Goal: Transaction & Acquisition: Purchase product/service

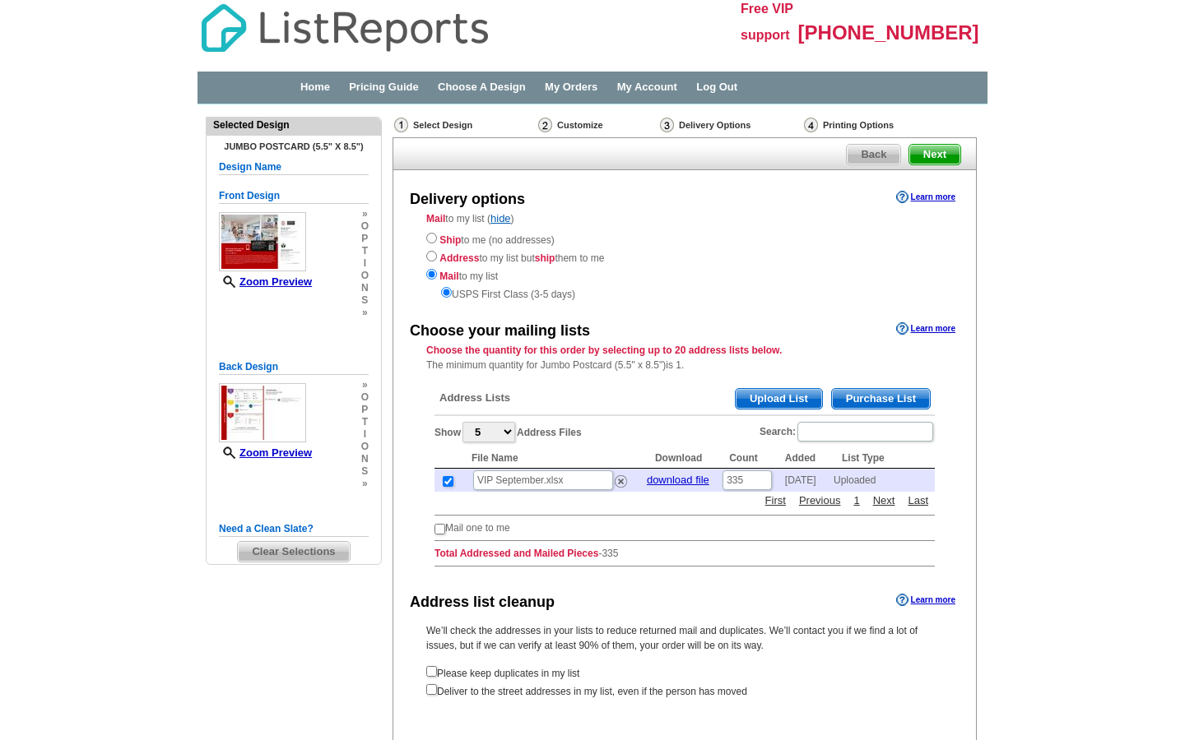
click at [771, 389] on span "Upload List" at bounding box center [778, 399] width 86 height 20
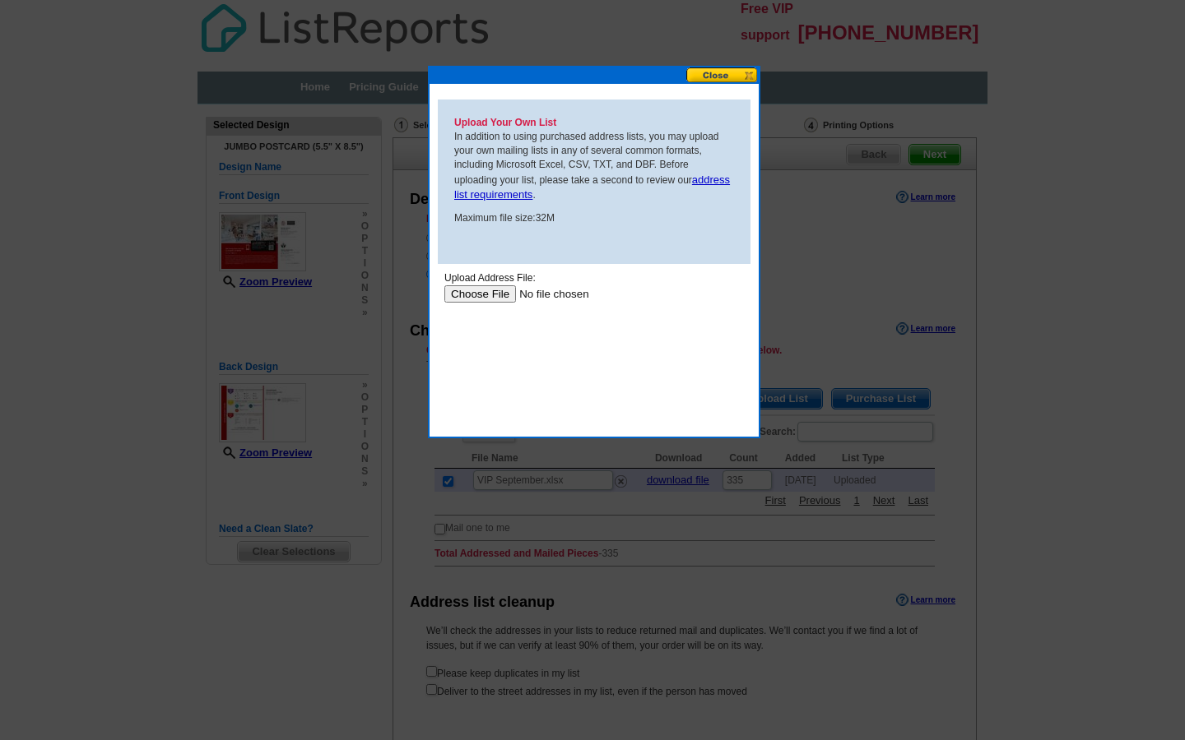
click at [480, 290] on input "file" at bounding box center [548, 293] width 208 height 17
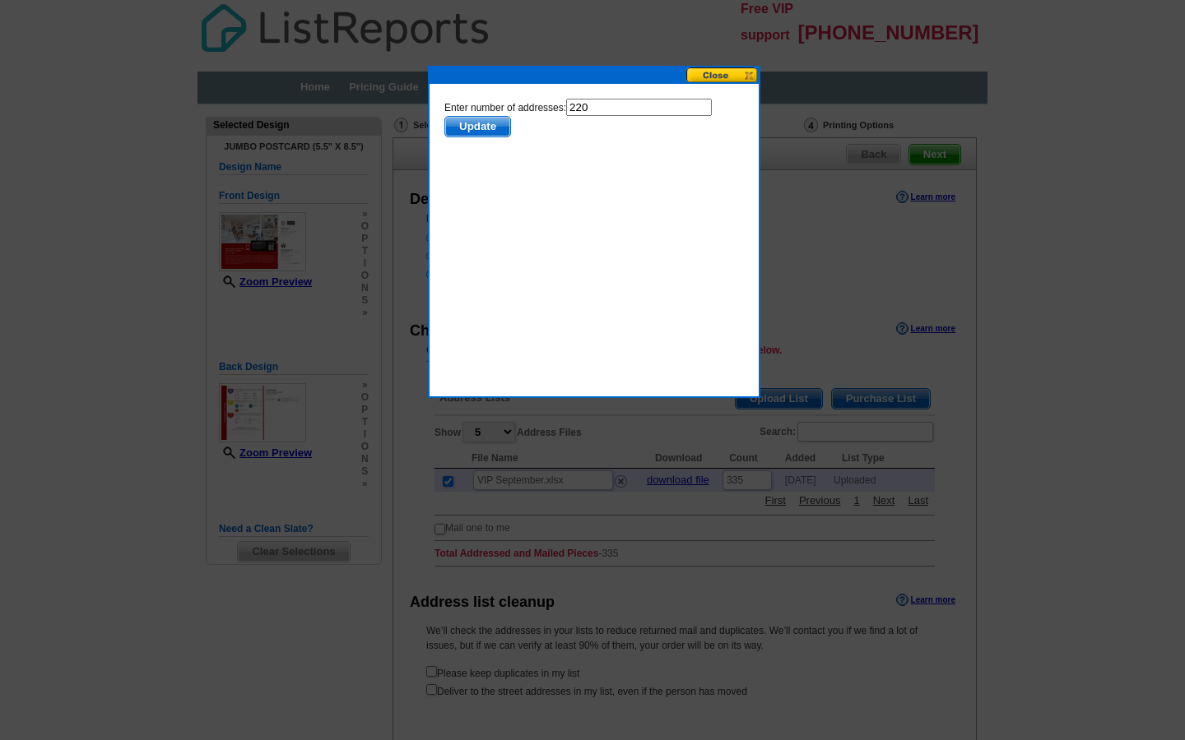
click at [474, 124] on span "Update" at bounding box center [477, 127] width 65 height 20
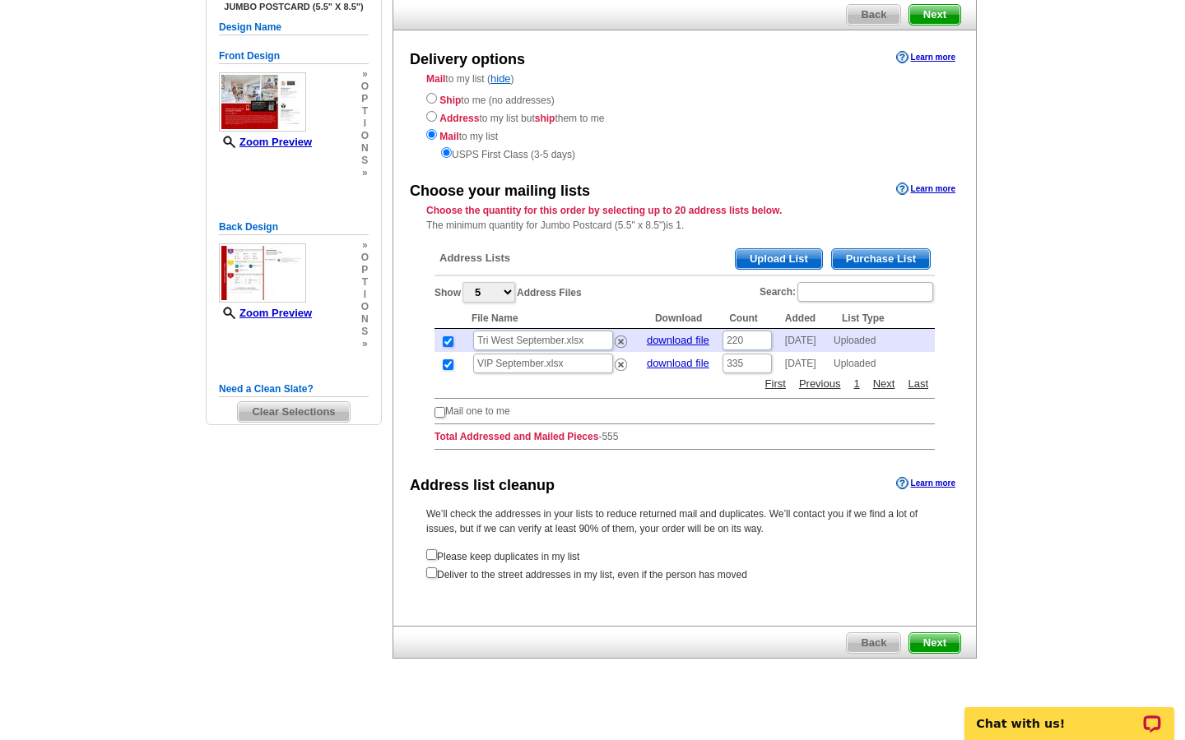
scroll to position [139, 0]
click at [430, 568] on input "checkbox" at bounding box center [431, 573] width 11 height 11
checkbox input "true"
radio input "true"
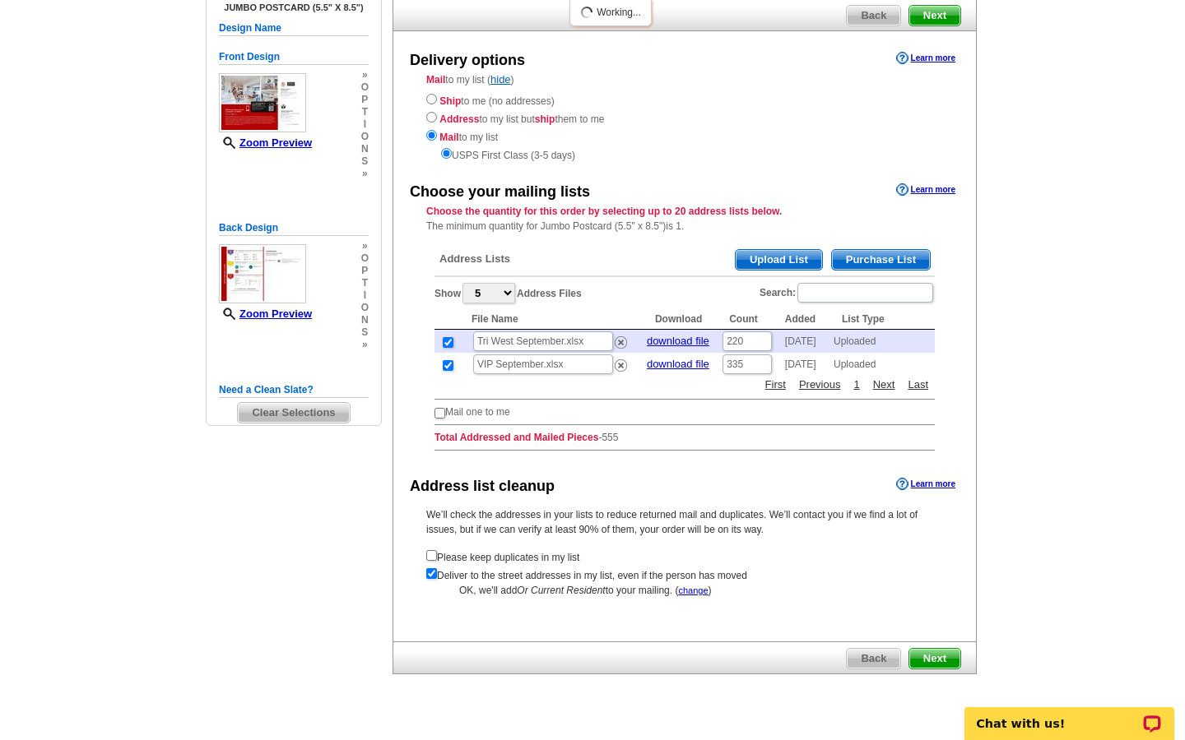
scroll to position [0, 0]
click at [939, 649] on span "Next" at bounding box center [934, 659] width 51 height 20
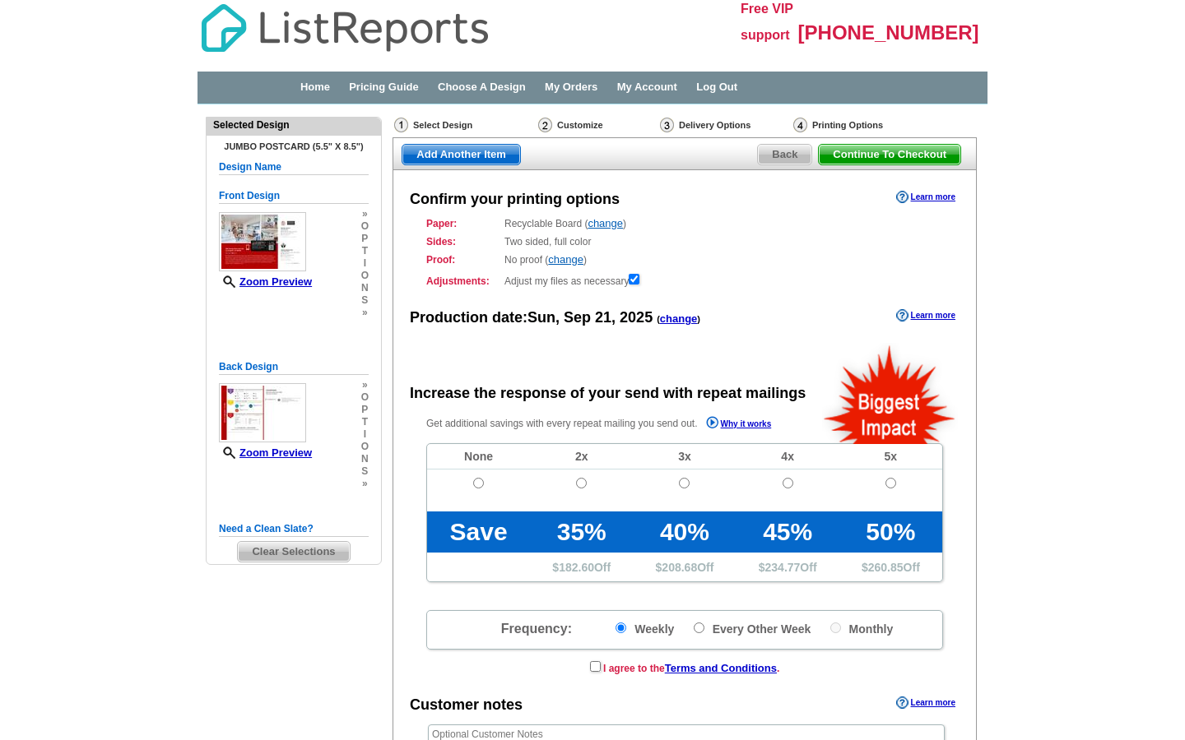
radio input "false"
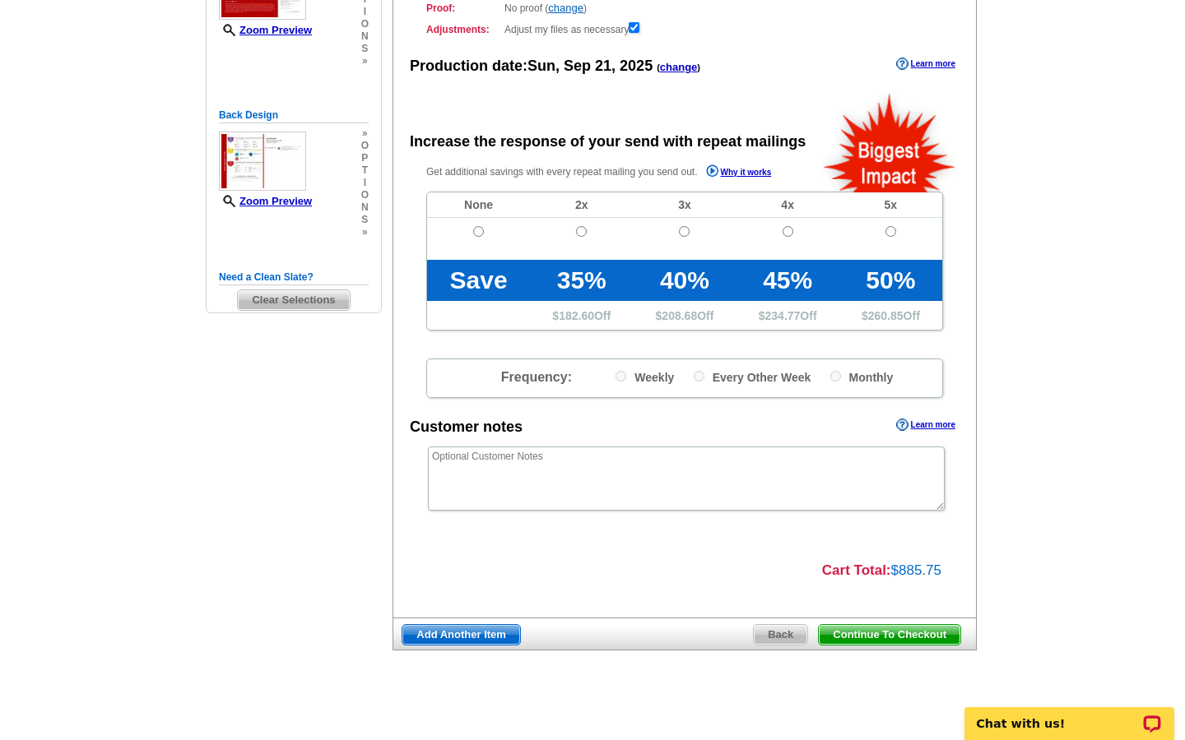
scroll to position [251, 0]
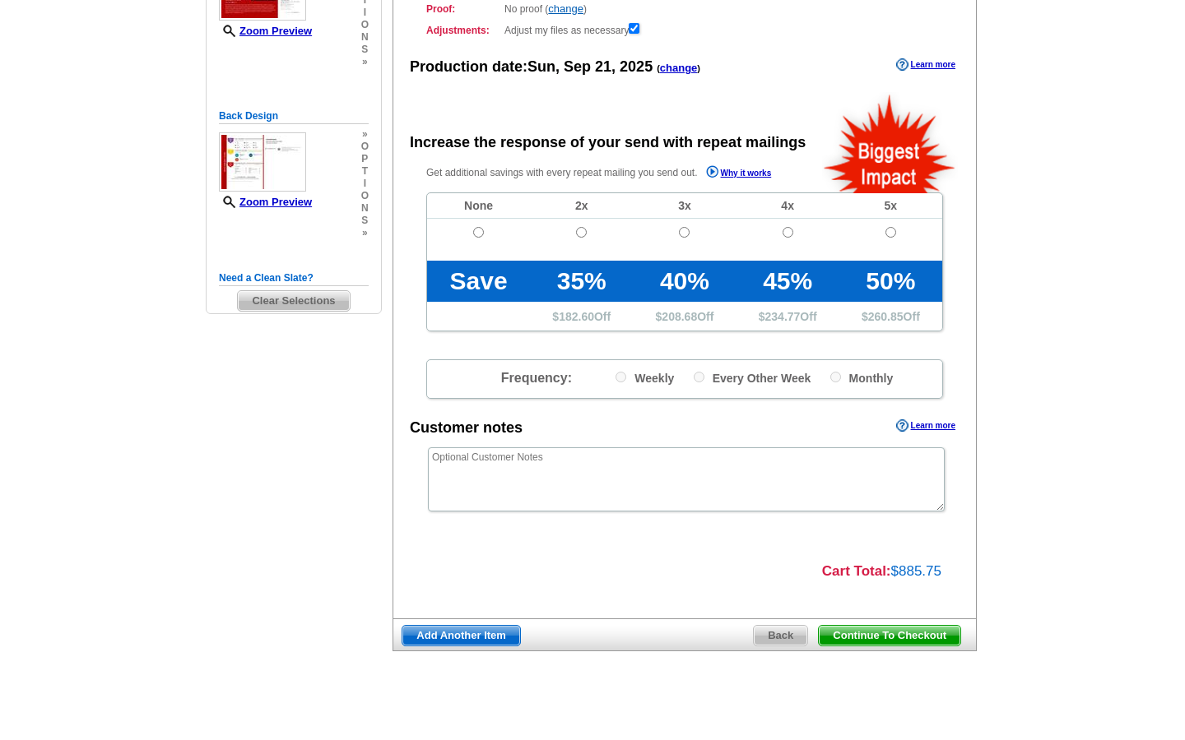
click at [788, 230] on input "radio" at bounding box center [787, 232] width 11 height 11
radio input "true"
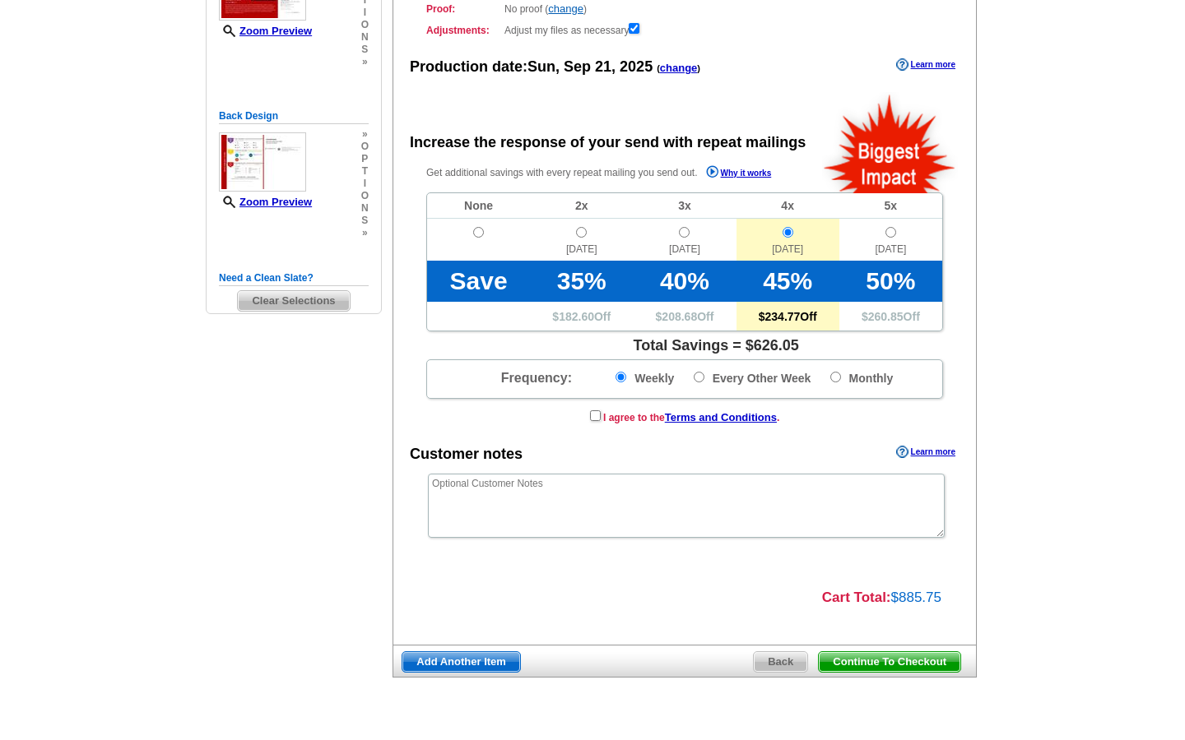
click at [888, 229] on input "radio" at bounding box center [890, 232] width 11 height 11
radio input "true"
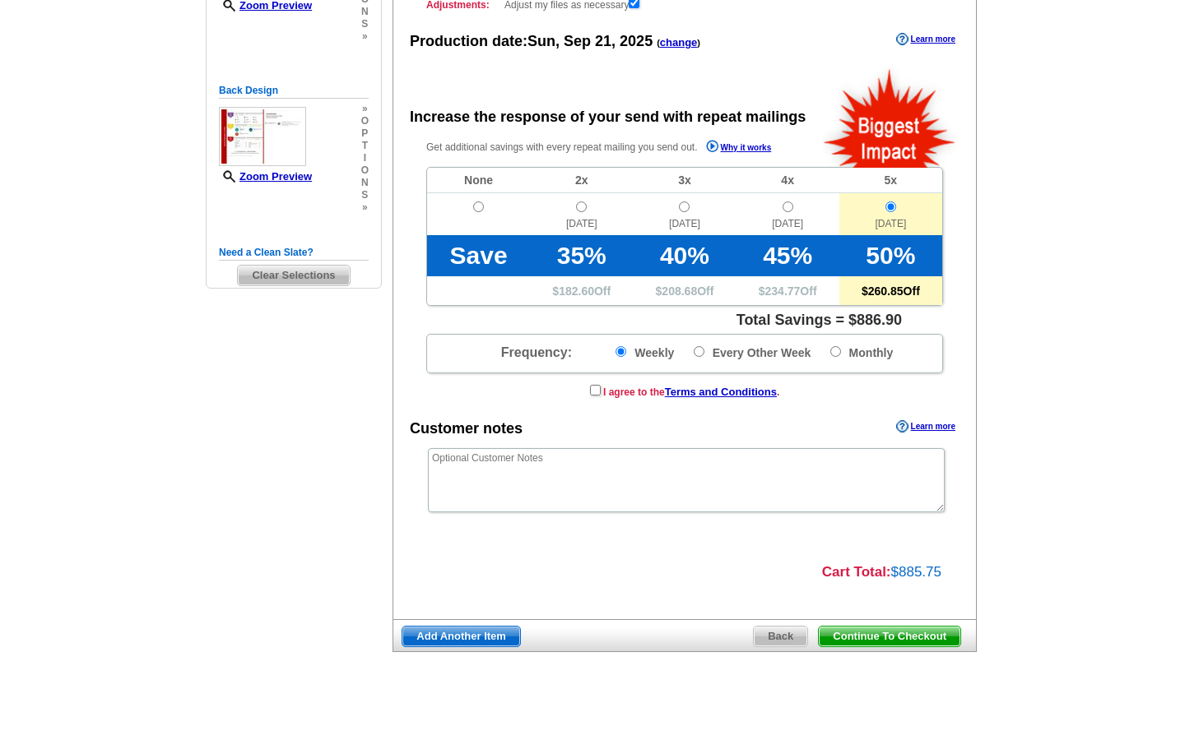
scroll to position [275, 0]
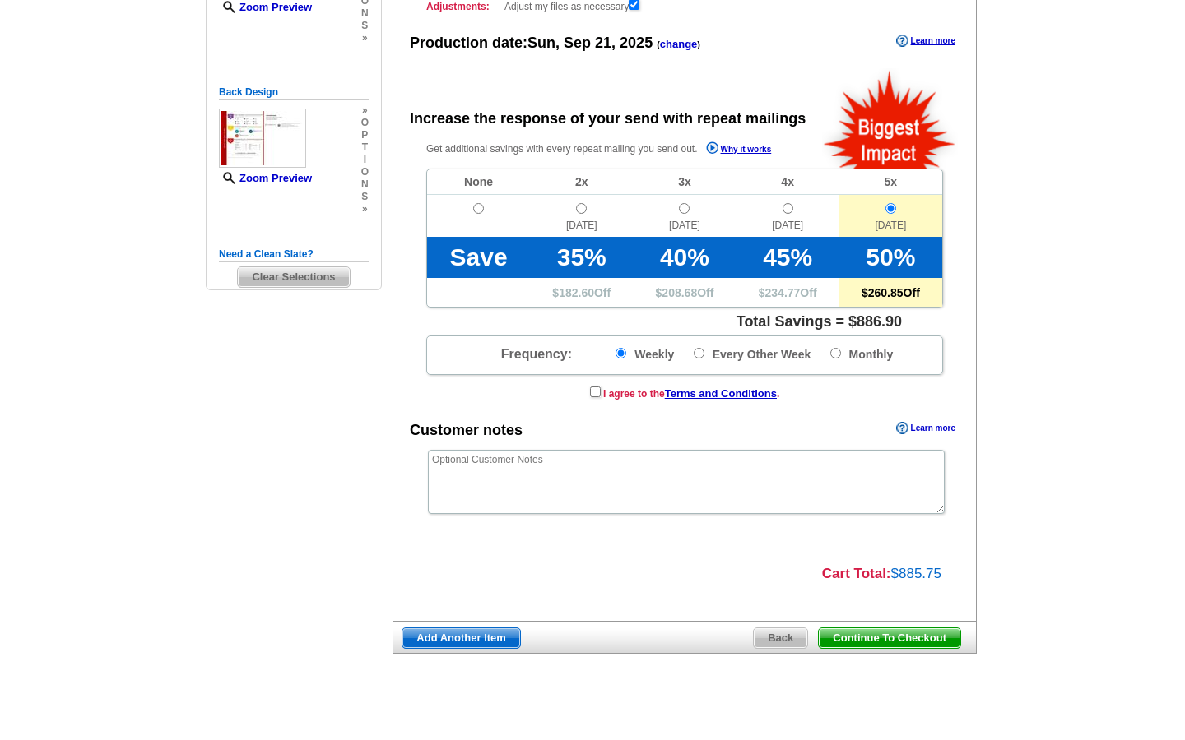
click at [831, 349] on input "Monthly" at bounding box center [835, 353] width 11 height 11
radio input "true"
click at [591, 387] on input "checkbox" at bounding box center [595, 392] width 11 height 11
checkbox input "true"
click at [890, 628] on span "Continue To Checkout" at bounding box center [888, 638] width 141 height 20
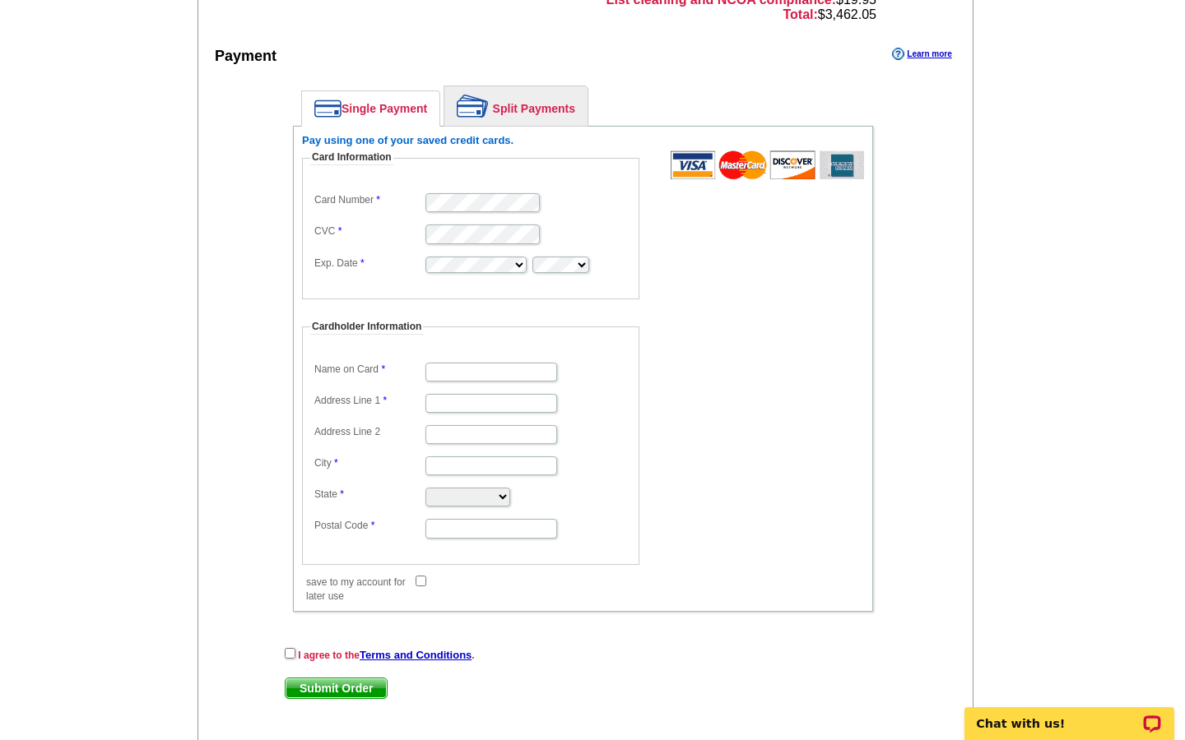
scroll to position [1296, 0]
click at [374, 106] on link "Single Payment" at bounding box center [370, 108] width 137 height 35
click at [524, 117] on link "Split Payments" at bounding box center [515, 105] width 143 height 39
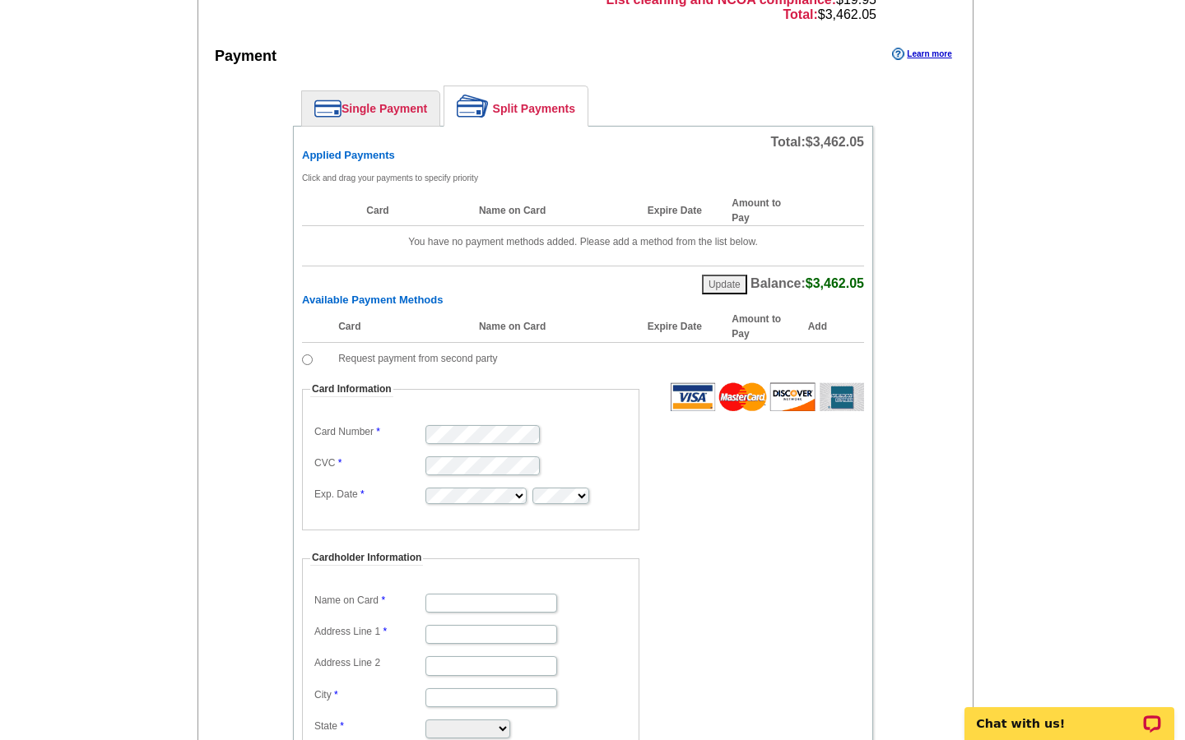
click at [380, 111] on link "Single Payment" at bounding box center [370, 108] width 137 height 35
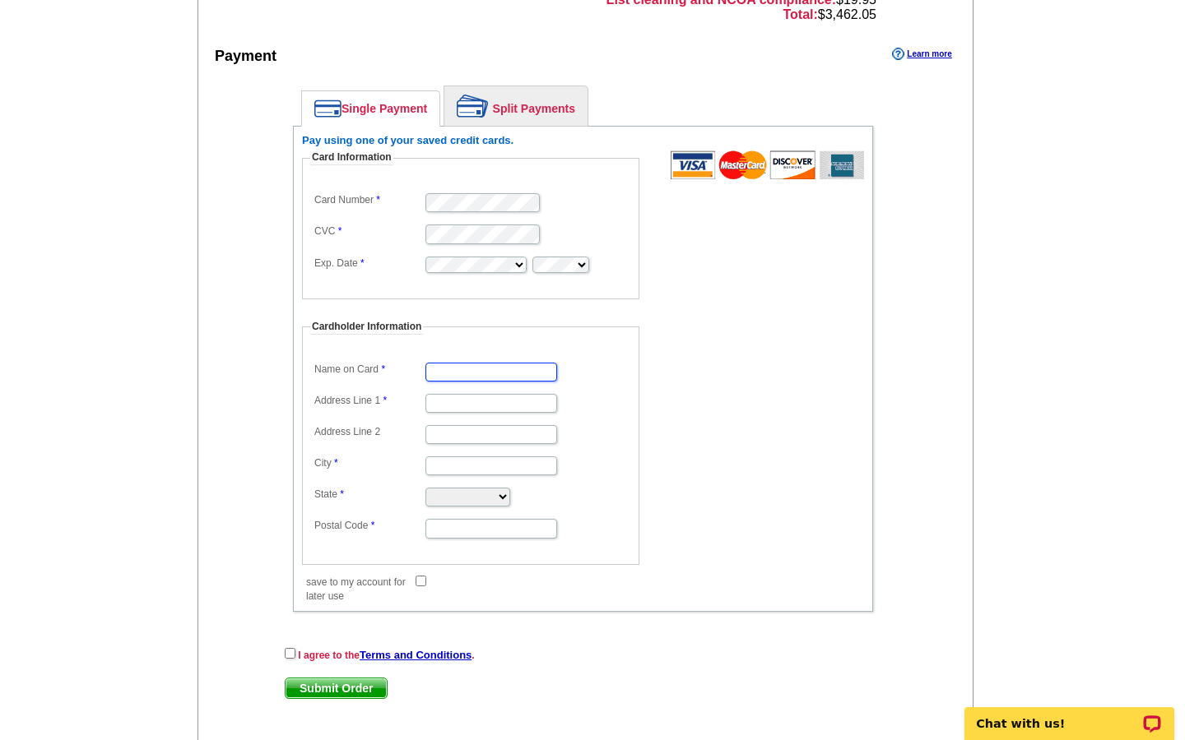
type input "Michael Frank Cautillo"
type input "8577 Rugby Drive 105"
type input "West Hollywood"
select select "CA"
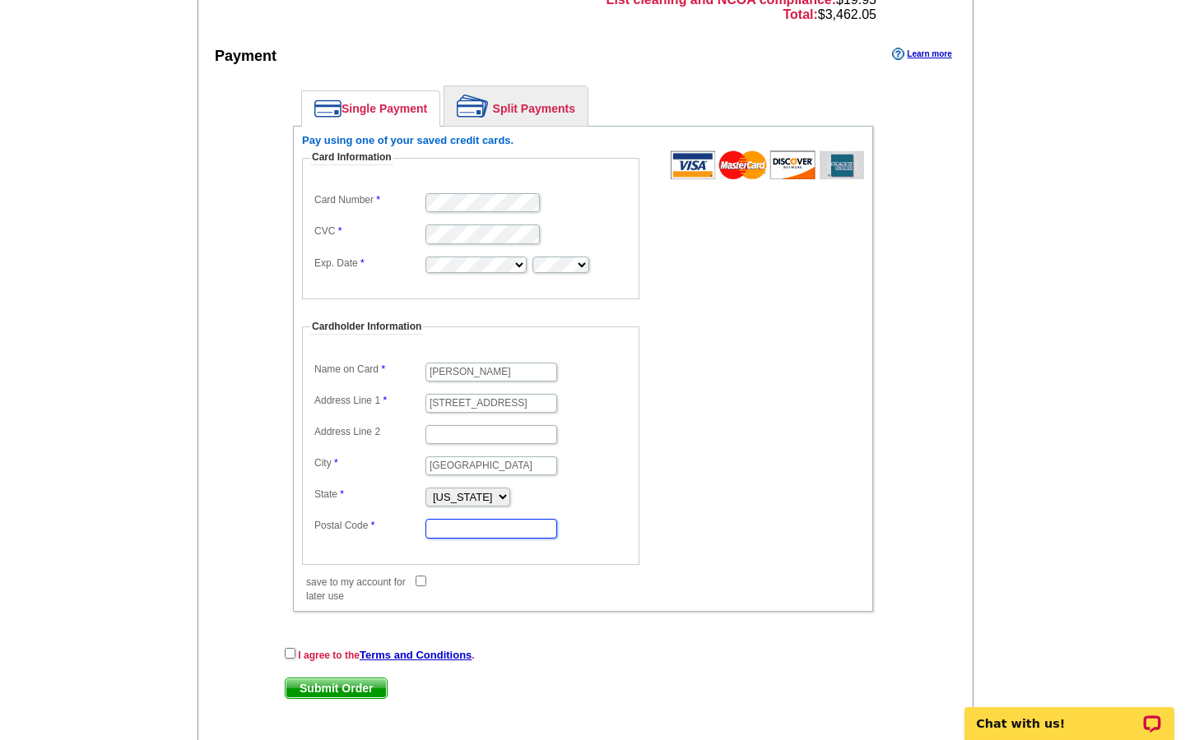
type input "90069"
click at [420, 580] on input "save to my account for later use" at bounding box center [420, 581] width 11 height 11
checkbox input "true"
click at [290, 659] on input "checkbox" at bounding box center [290, 653] width 11 height 11
checkbox input "true"
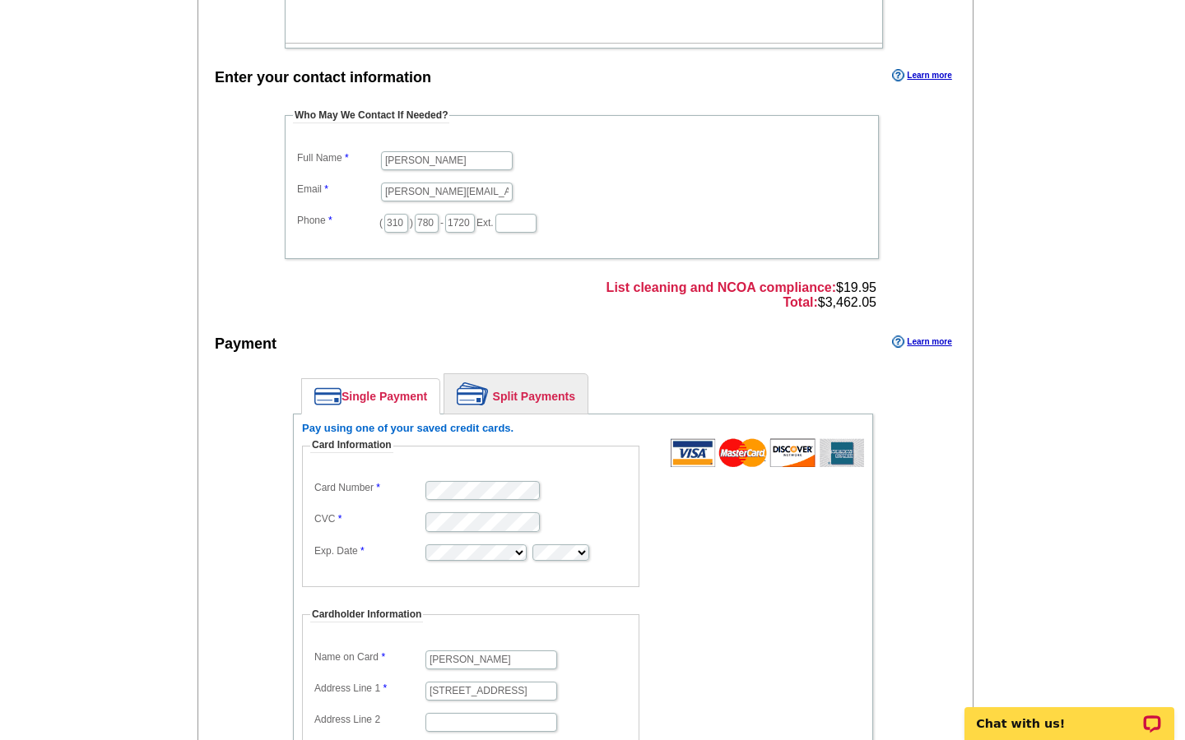
scroll to position [1007, 0]
click at [518, 408] on link "Split Payments" at bounding box center [515, 395] width 143 height 39
select select "CA"
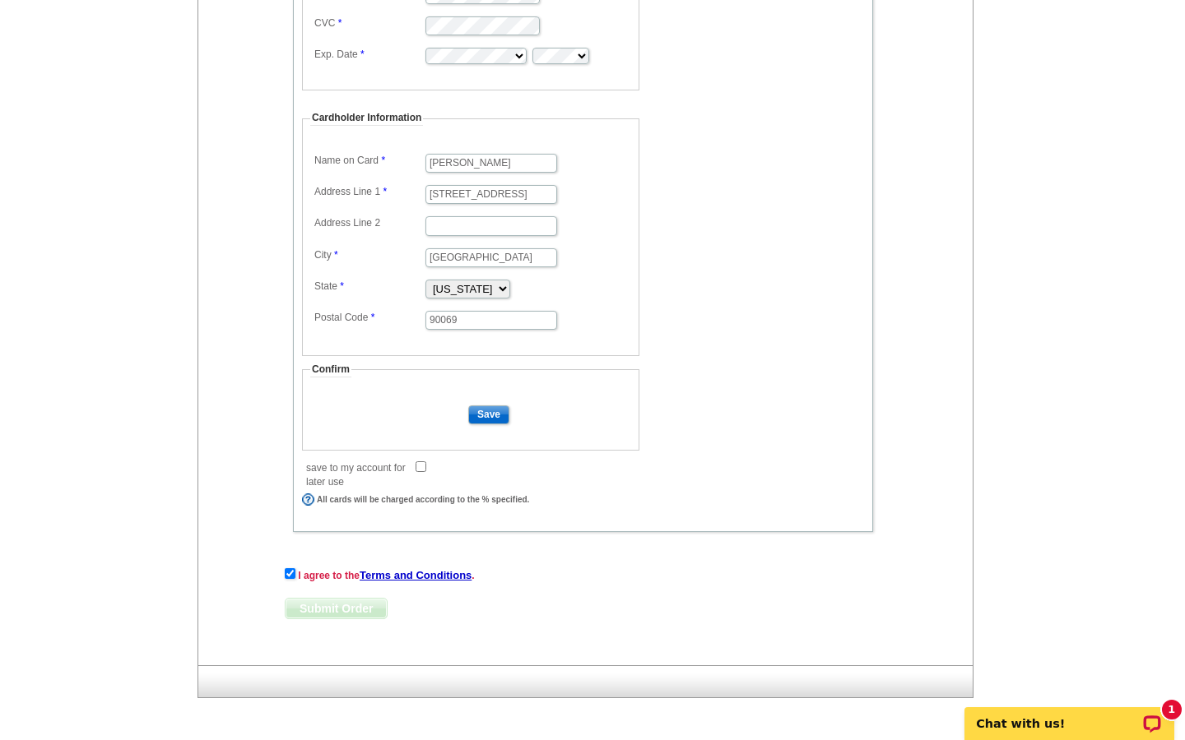
scroll to position [1738, 0]
click at [422, 467] on input "save to my account for later use" at bounding box center [420, 466] width 11 height 11
checkbox input "true"
click at [489, 412] on input "Save" at bounding box center [488, 415] width 41 height 19
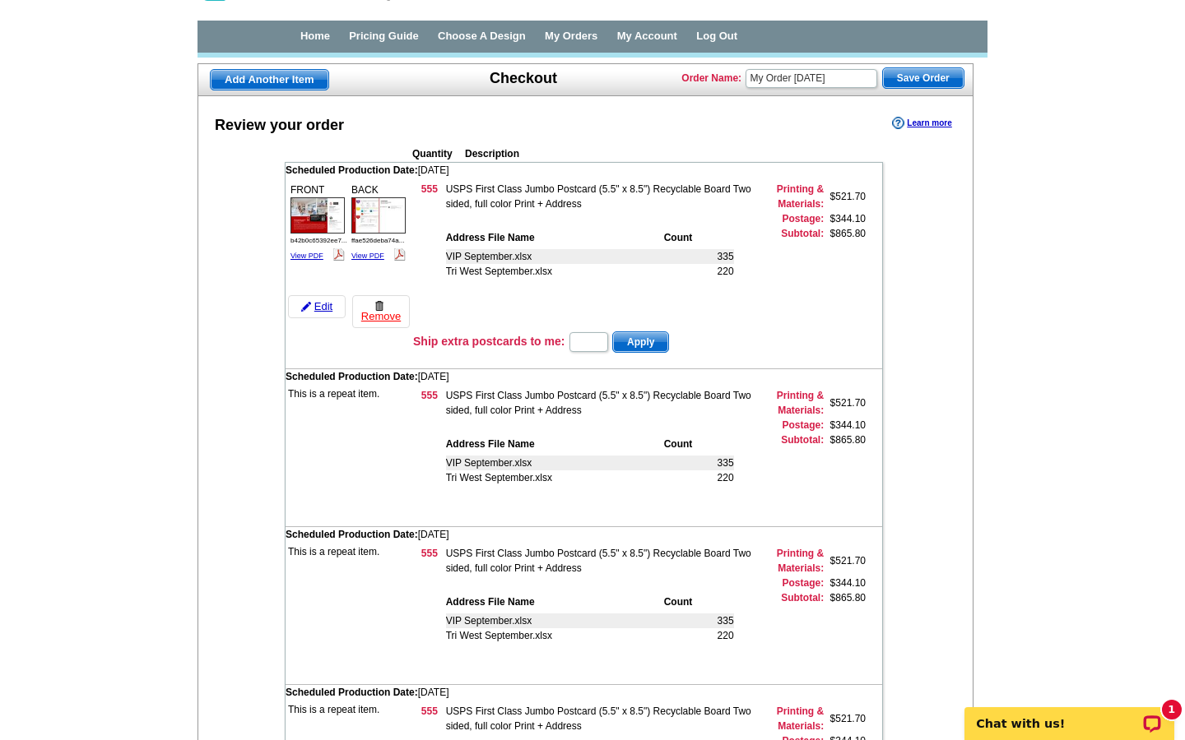
scroll to position [50, 0]
click at [925, 72] on span "Save Order" at bounding box center [923, 79] width 81 height 20
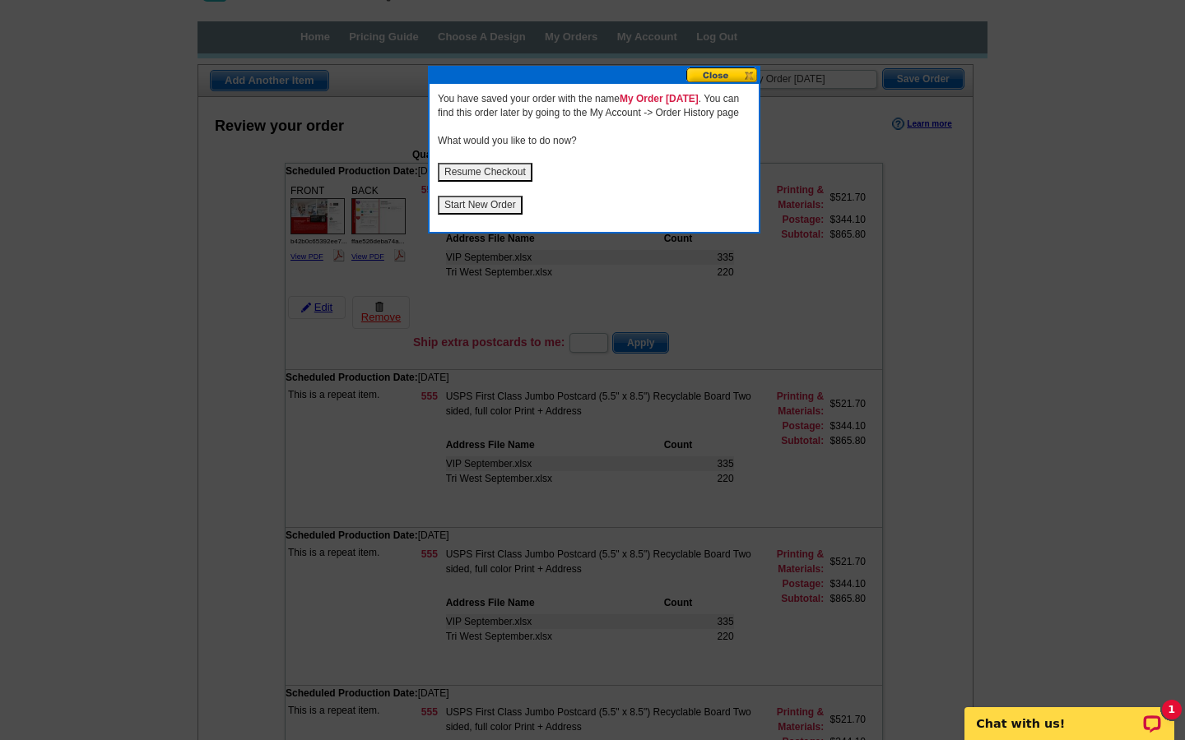
click at [483, 182] on button "Resume Checkout" at bounding box center [485, 172] width 95 height 19
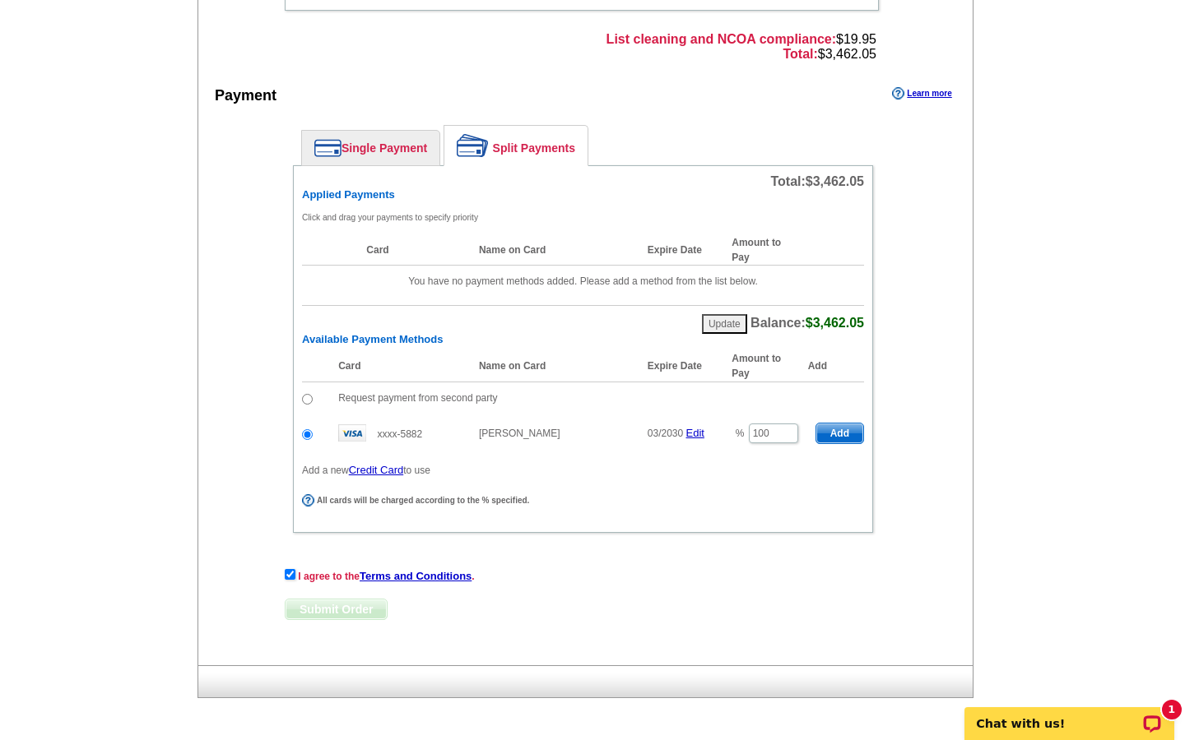
scroll to position [1260, 0]
click at [845, 430] on span "Add" at bounding box center [839, 434] width 47 height 20
radio input "false"
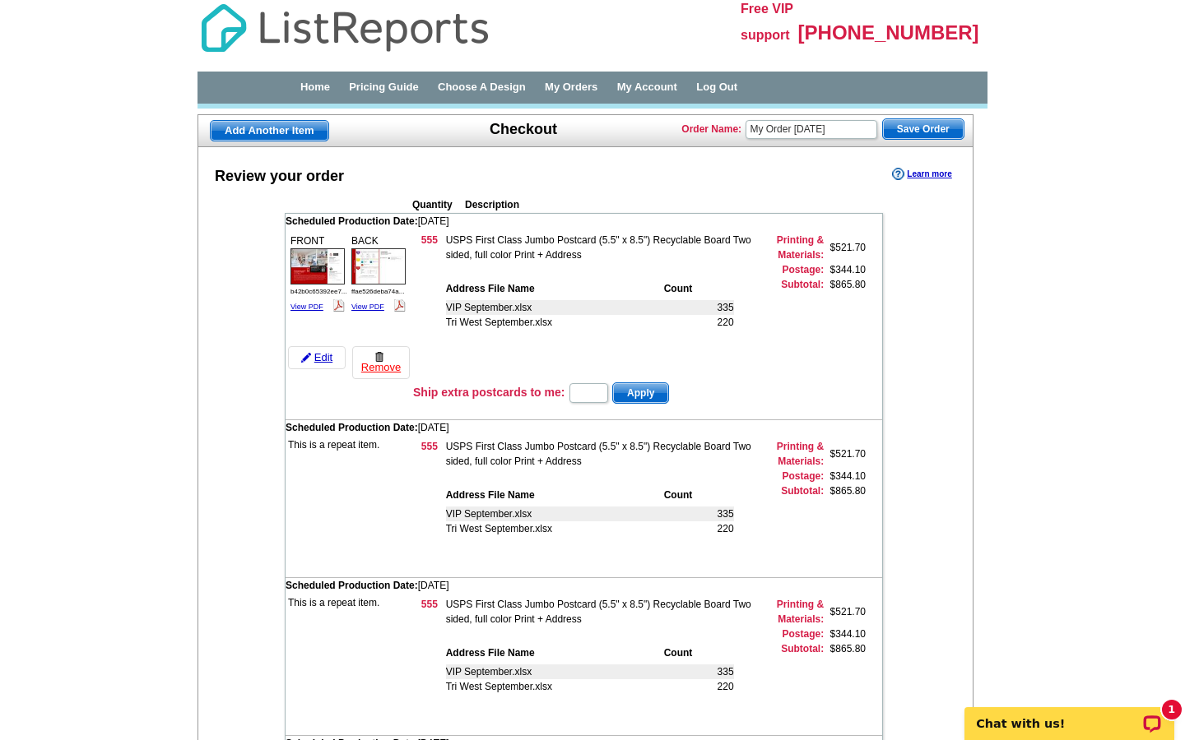
scroll to position [0, 0]
click at [845, 430] on td "Scheduled Production Date: Sunday October 19th, 2025" at bounding box center [583, 427] width 596 height 15
click at [323, 266] on img at bounding box center [317, 266] width 54 height 36
click at [383, 264] on img at bounding box center [378, 266] width 54 height 36
